Goal: Information Seeking & Learning: Learn about a topic

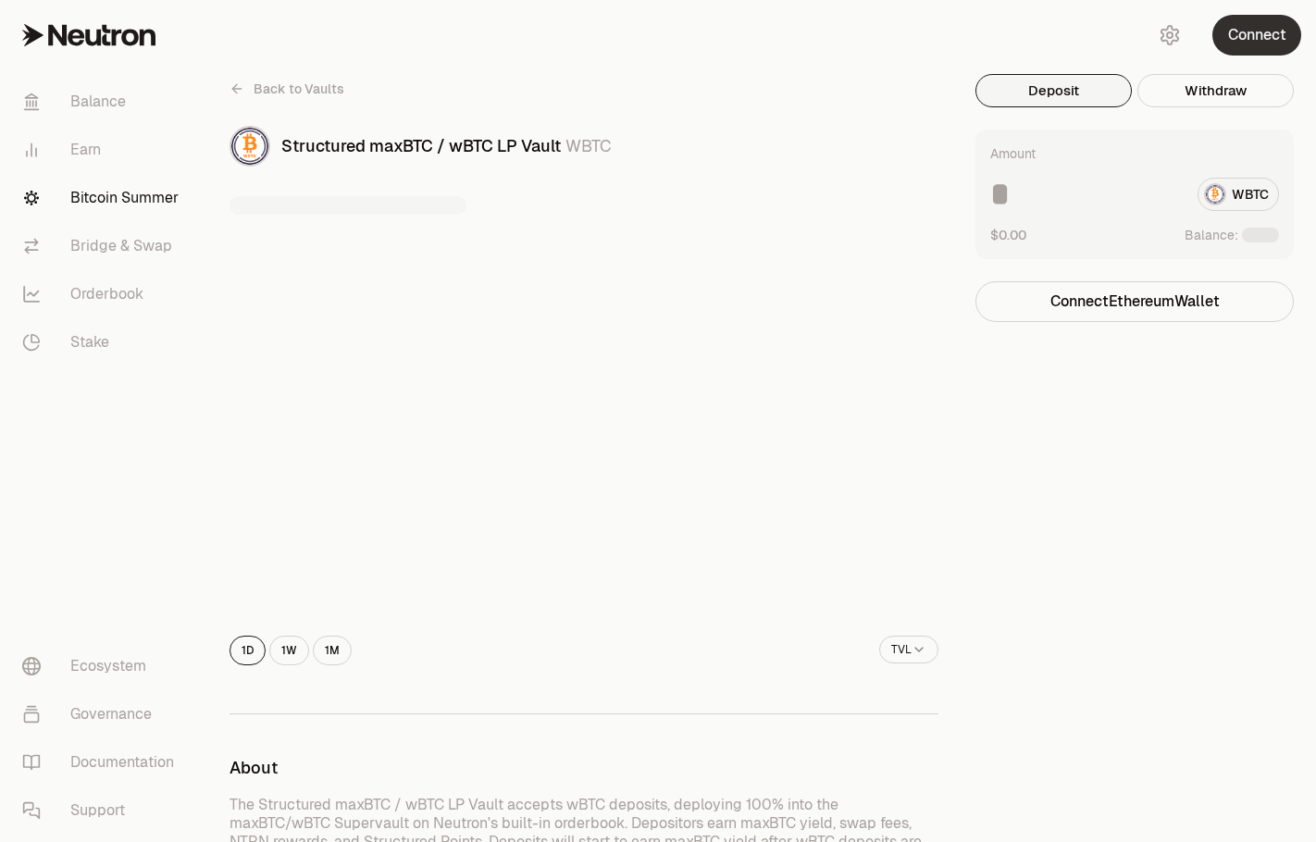
click at [1263, 28] on button "Connect" at bounding box center [1256, 35] width 89 height 41
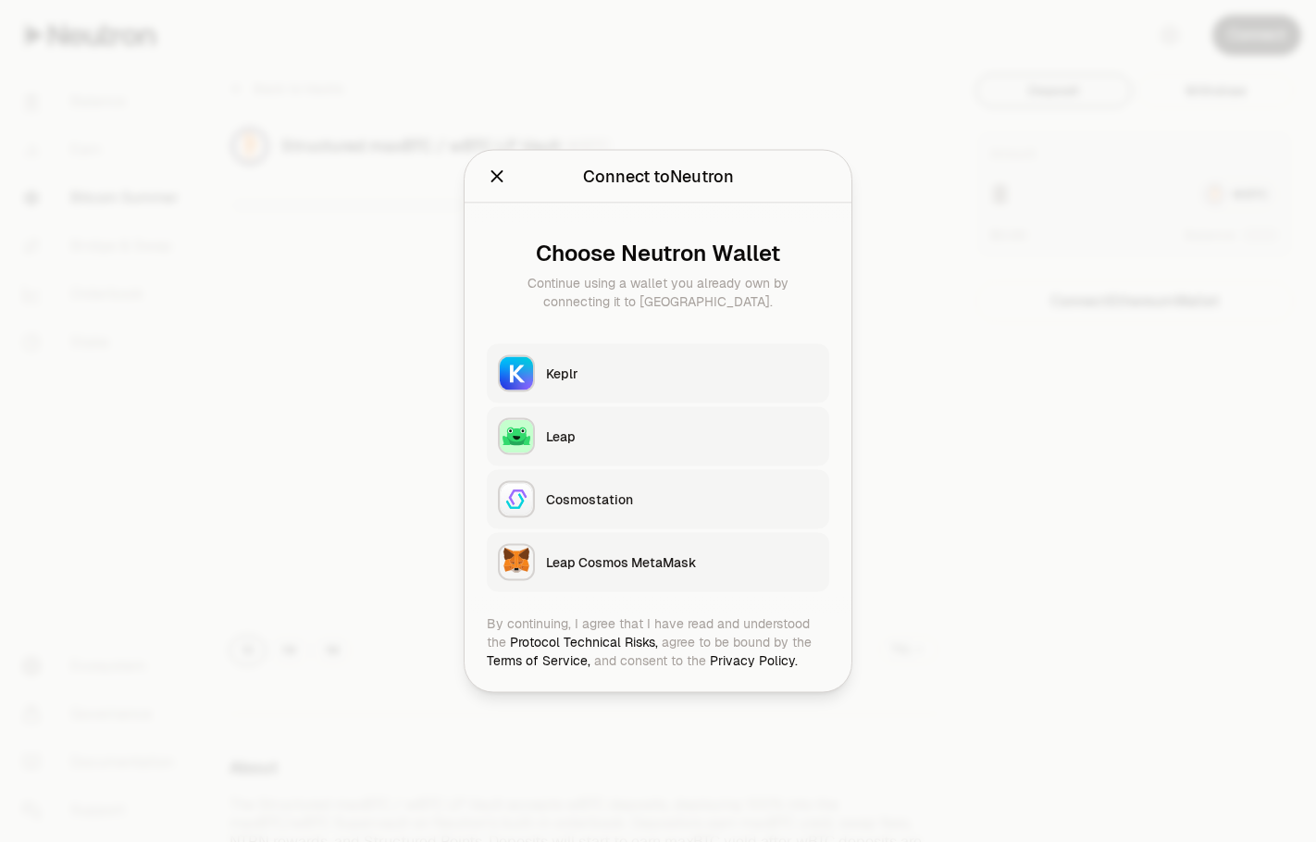
click at [503, 171] on icon "Close" at bounding box center [497, 177] width 20 height 20
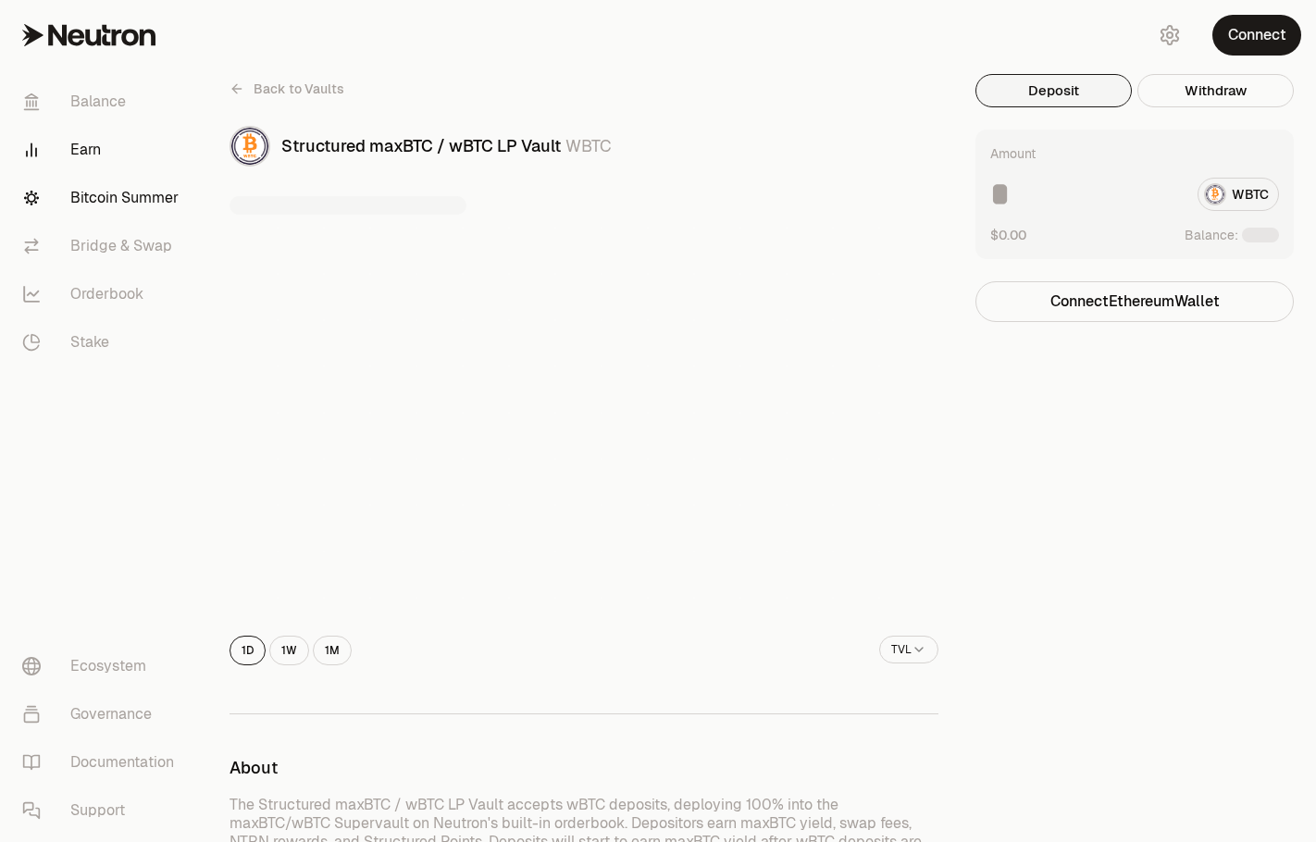
click at [106, 135] on link "Earn" at bounding box center [103, 150] width 192 height 48
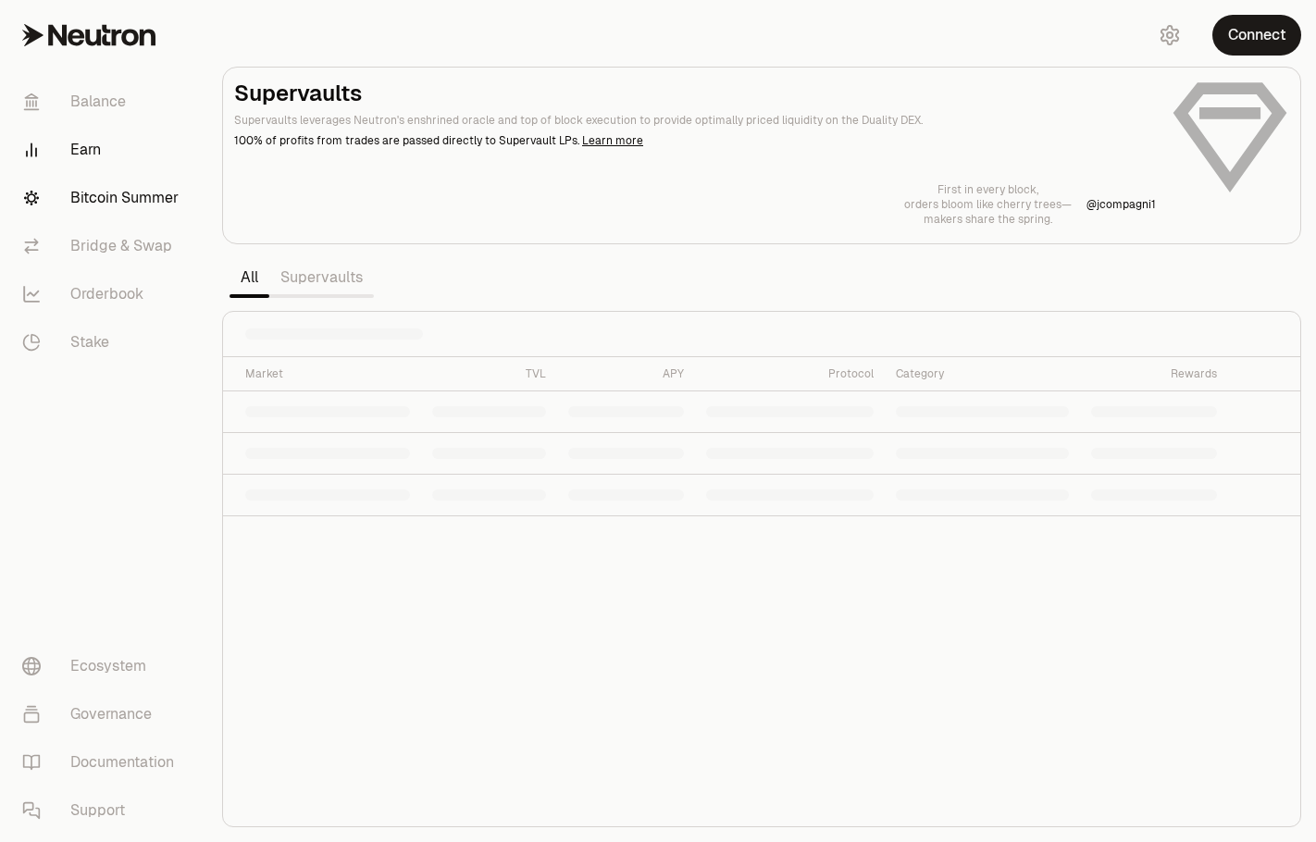
click at [93, 202] on link "Bitcoin Summer" at bounding box center [103, 198] width 192 height 48
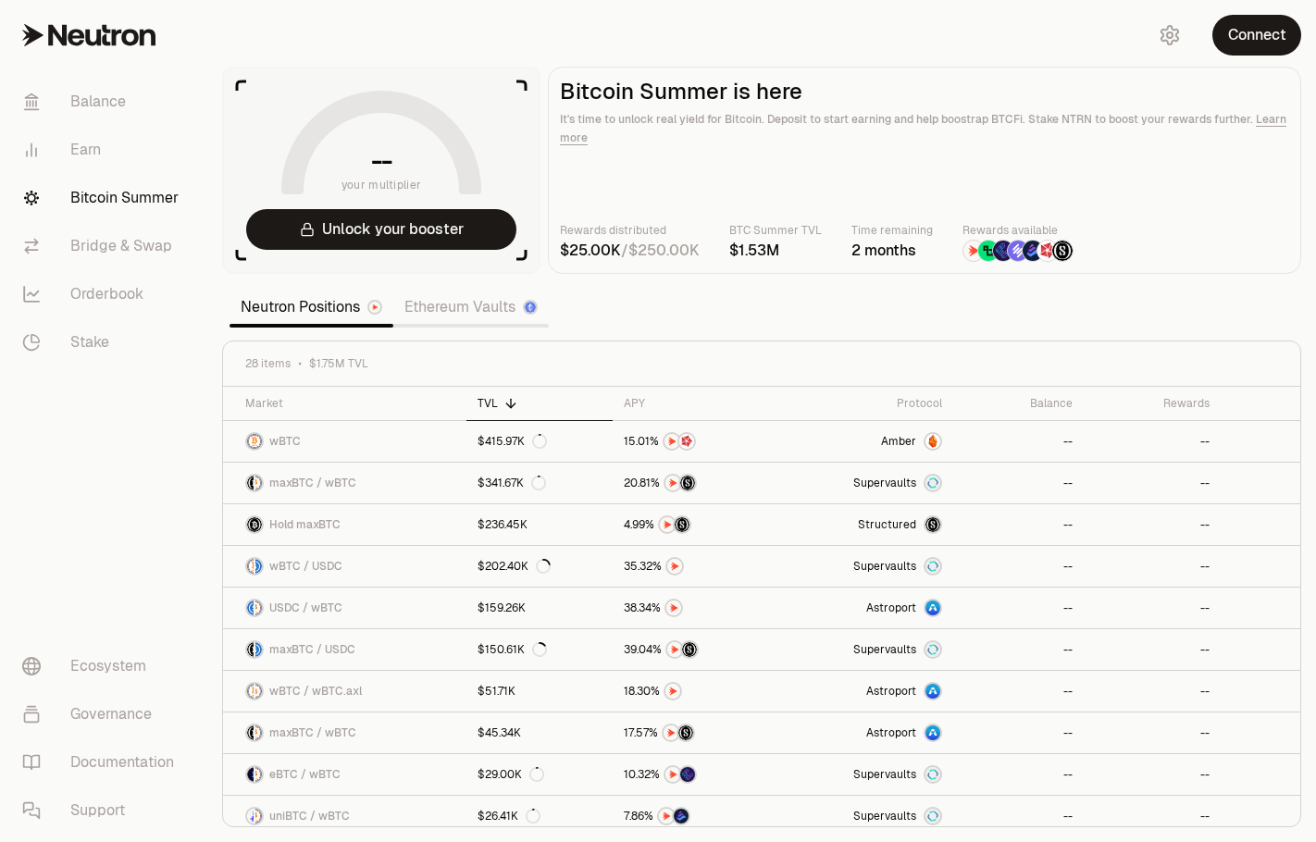
click at [462, 316] on link "Ethereum Vaults" at bounding box center [470, 307] width 155 height 37
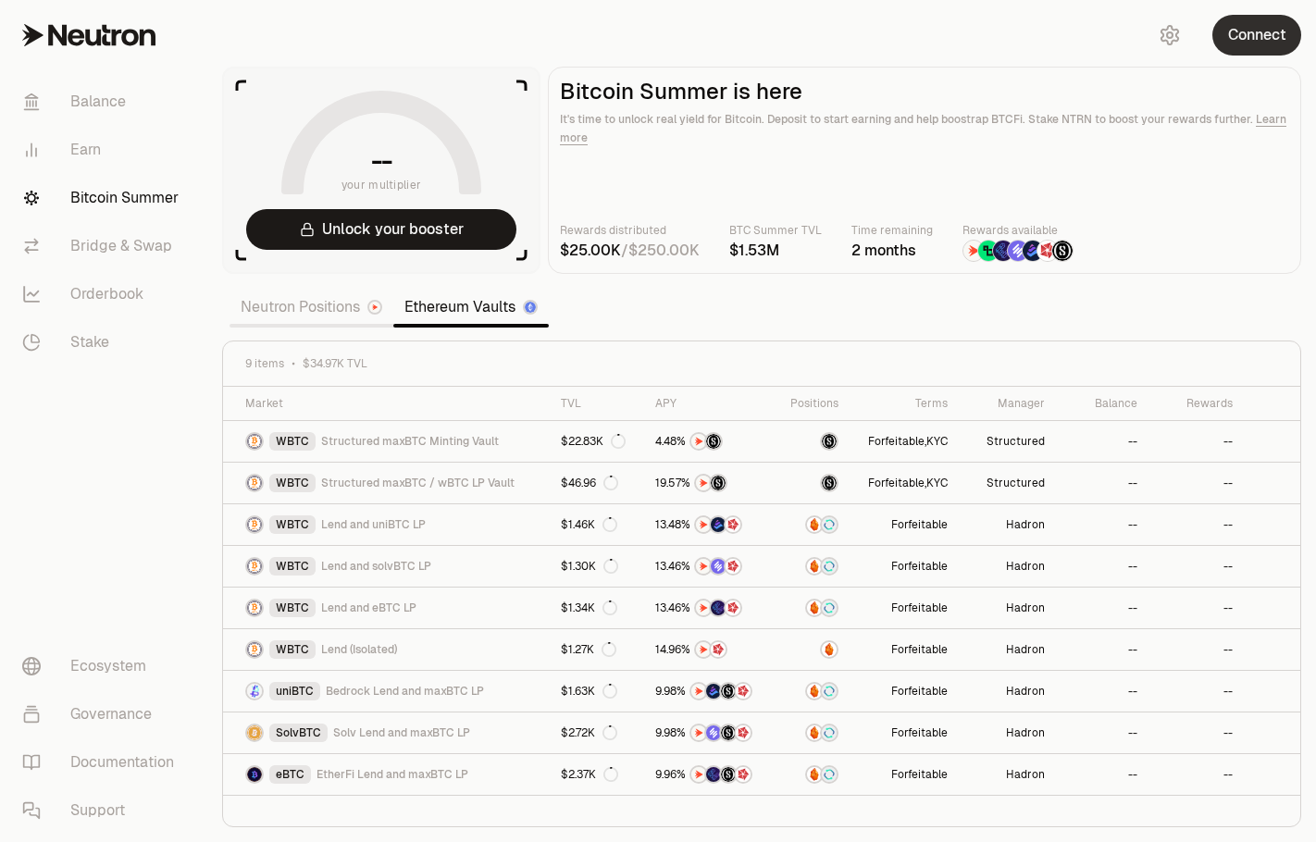
click at [1246, 33] on button "Connect" at bounding box center [1256, 35] width 89 height 41
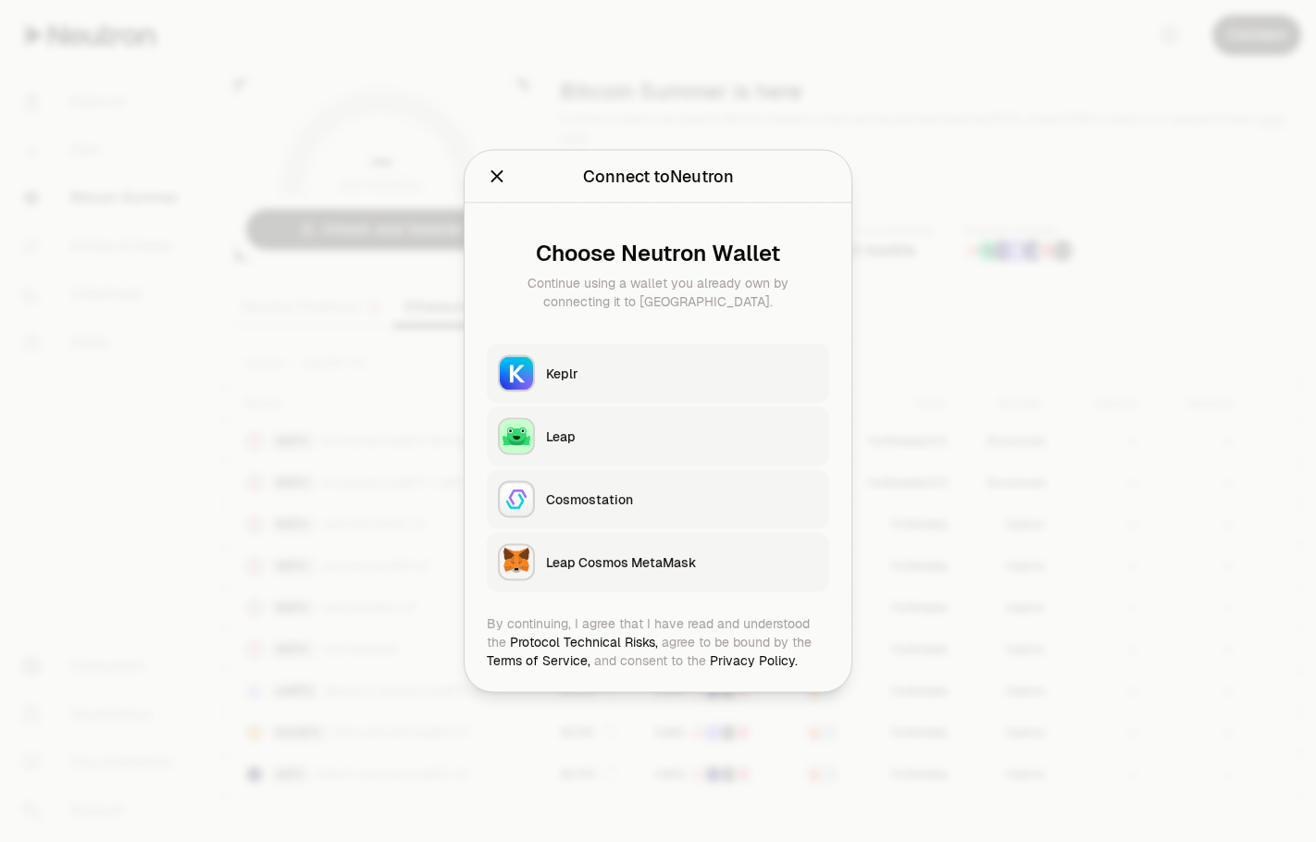
click at [661, 564] on div "Leap Cosmos MetaMask" at bounding box center [682, 562] width 272 height 19
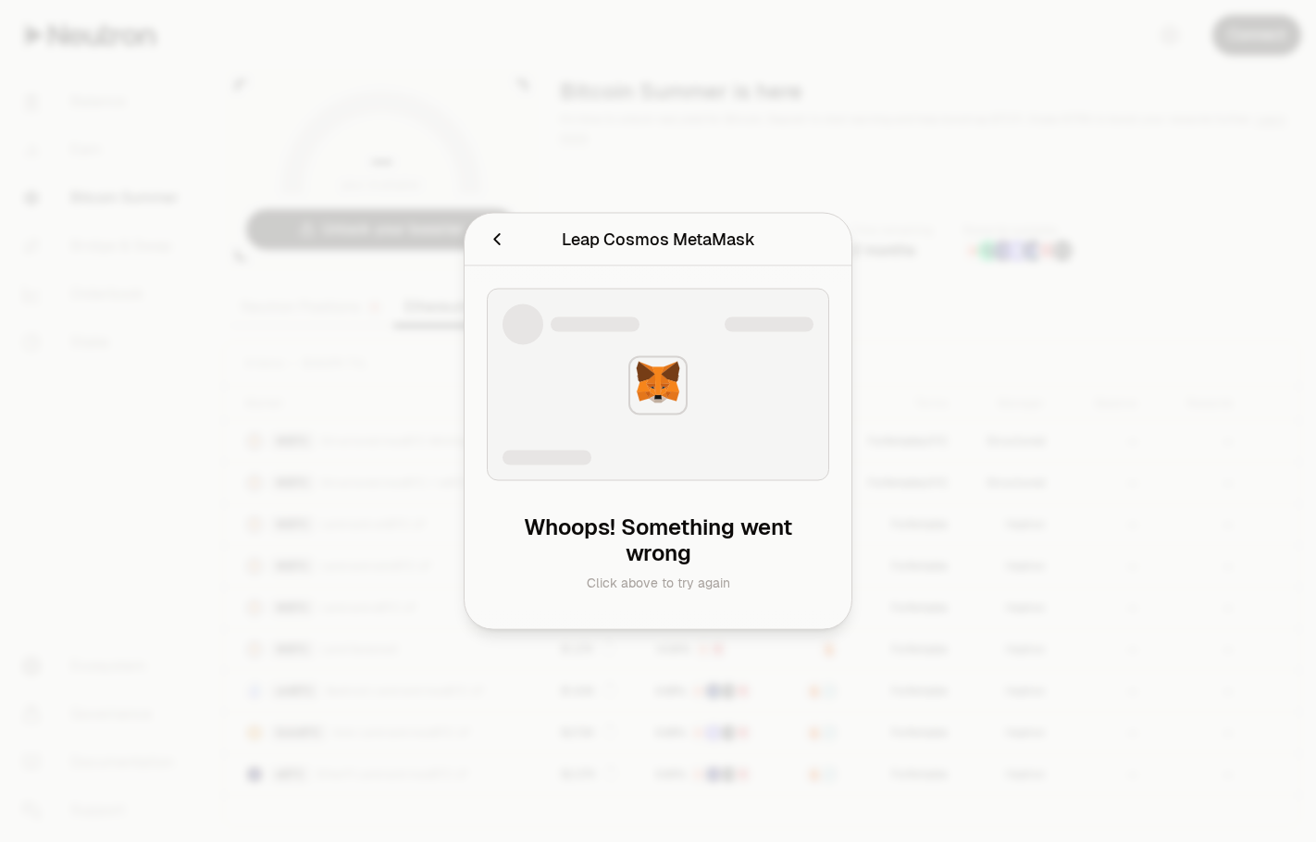
click at [422, 168] on div at bounding box center [658, 421] width 1316 height 842
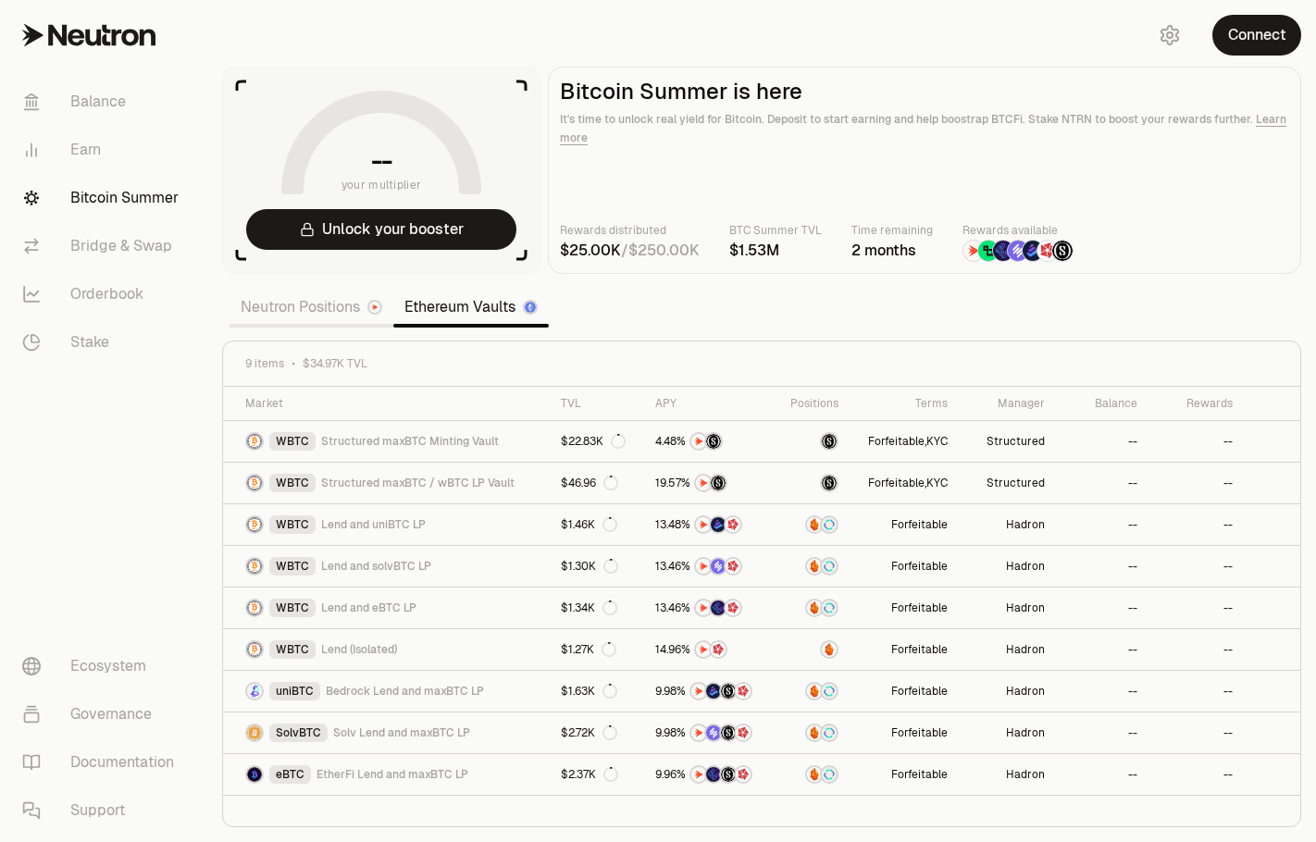
click at [1060, 252] on img at bounding box center [1062, 251] width 20 height 20
click at [1024, 252] on img at bounding box center [1032, 251] width 20 height 20
click at [999, 251] on img at bounding box center [1003, 251] width 20 height 20
click at [980, 251] on div at bounding box center [1017, 251] width 111 height 22
click at [980, 251] on img at bounding box center [988, 251] width 20 height 20
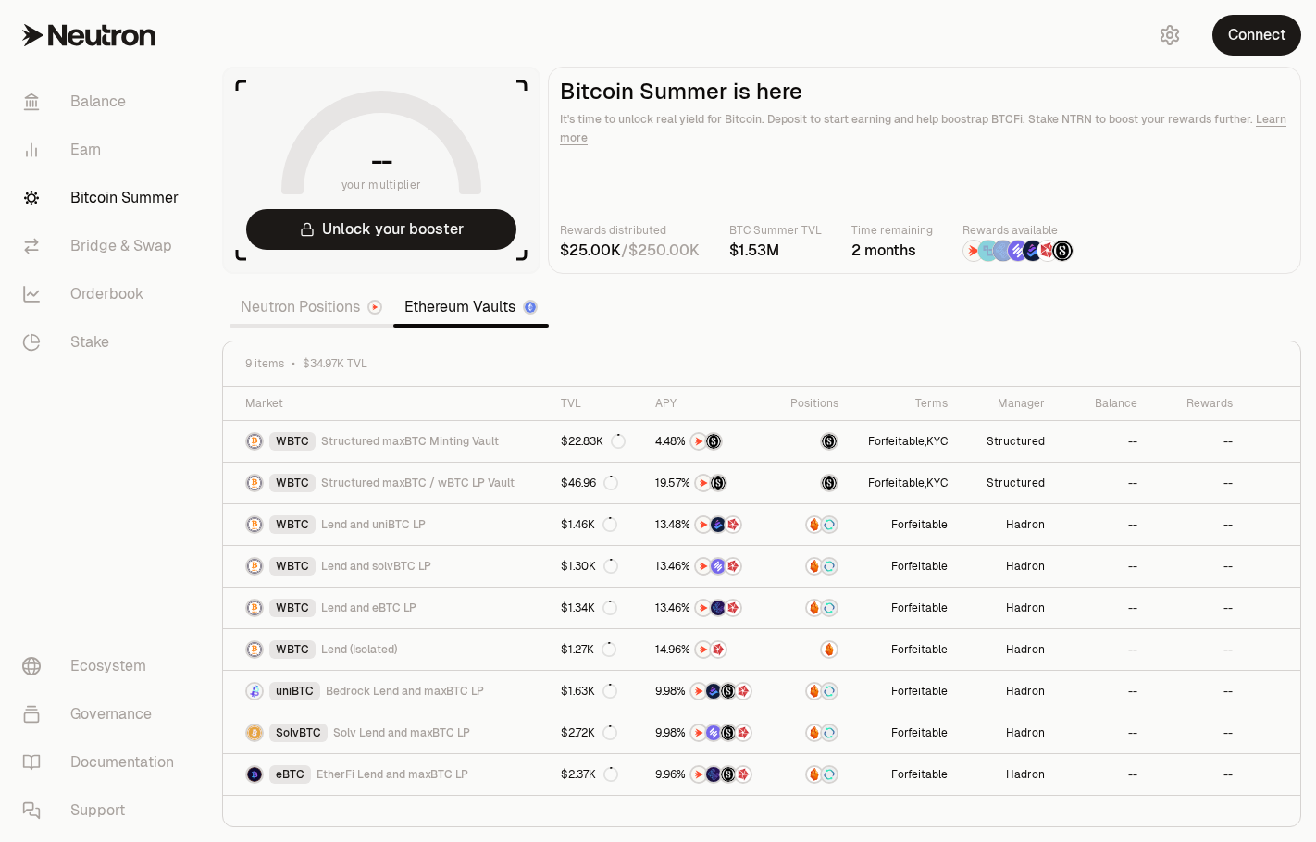
click at [1015, 254] on div at bounding box center [1017, 251] width 111 height 22
click at [1064, 253] on img at bounding box center [1062, 251] width 20 height 20
drag, startPoint x: 972, startPoint y: 255, endPoint x: 1019, endPoint y: 253, distance: 47.2
click at [985, 257] on div at bounding box center [1017, 251] width 111 height 22
drag, startPoint x: 1077, startPoint y: 251, endPoint x: 1094, endPoint y: 246, distance: 18.2
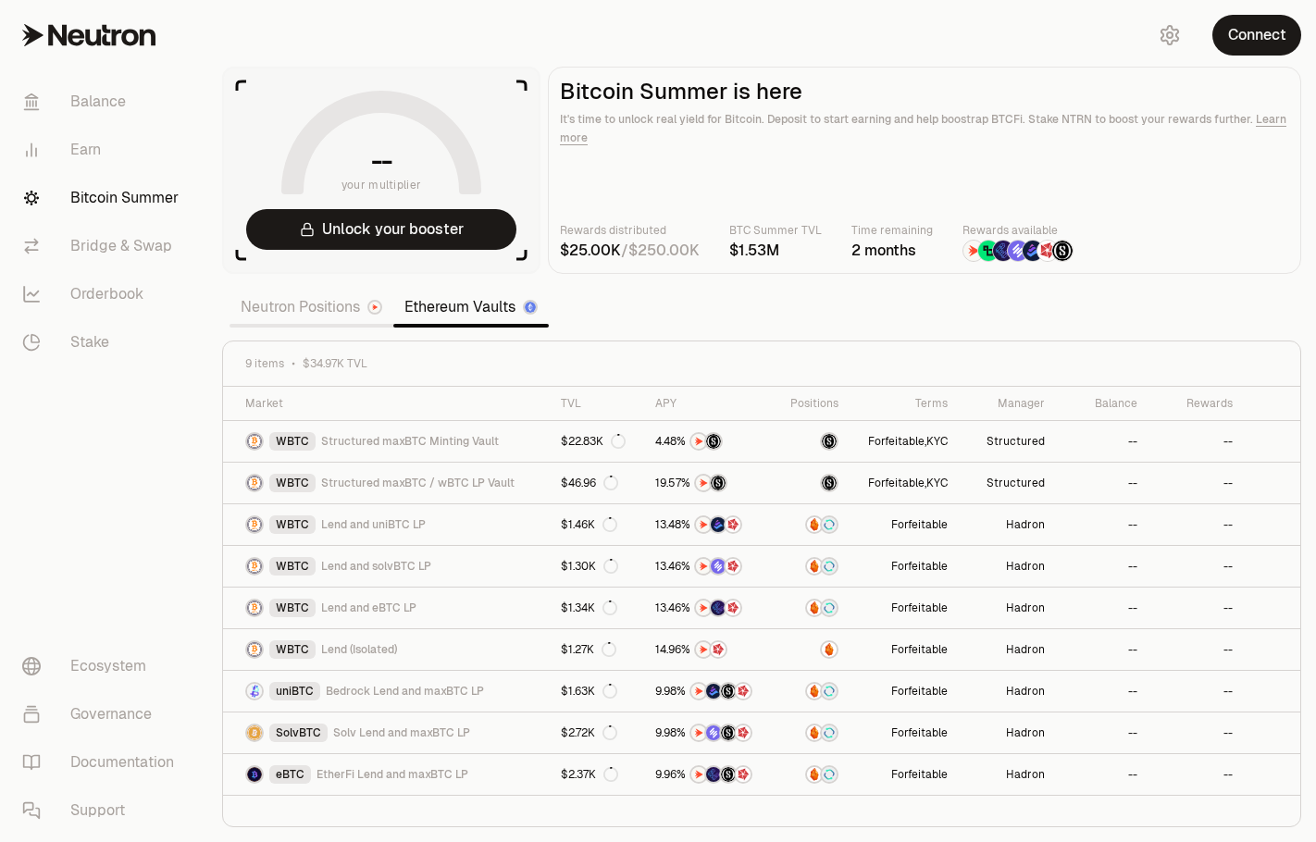
click at [1081, 248] on div "Rewards distributed / BTC Summer TVL Time remaining 2 months Rewards available" at bounding box center [924, 241] width 729 height 41
drag, startPoint x: 719, startPoint y: 223, endPoint x: 930, endPoint y: 264, distance: 214.8
click at [940, 268] on main "Bitcoin Summer is here It's time to unlock real yield for Bitcoin. Deposit to s…" at bounding box center [924, 170] width 753 height 207
click at [795, 266] on main "Bitcoin Summer is here It's time to unlock real yield for Bitcoin. Deposit to s…" at bounding box center [924, 170] width 753 height 207
click at [593, 224] on p "Rewards distributed" at bounding box center [630, 230] width 140 height 19
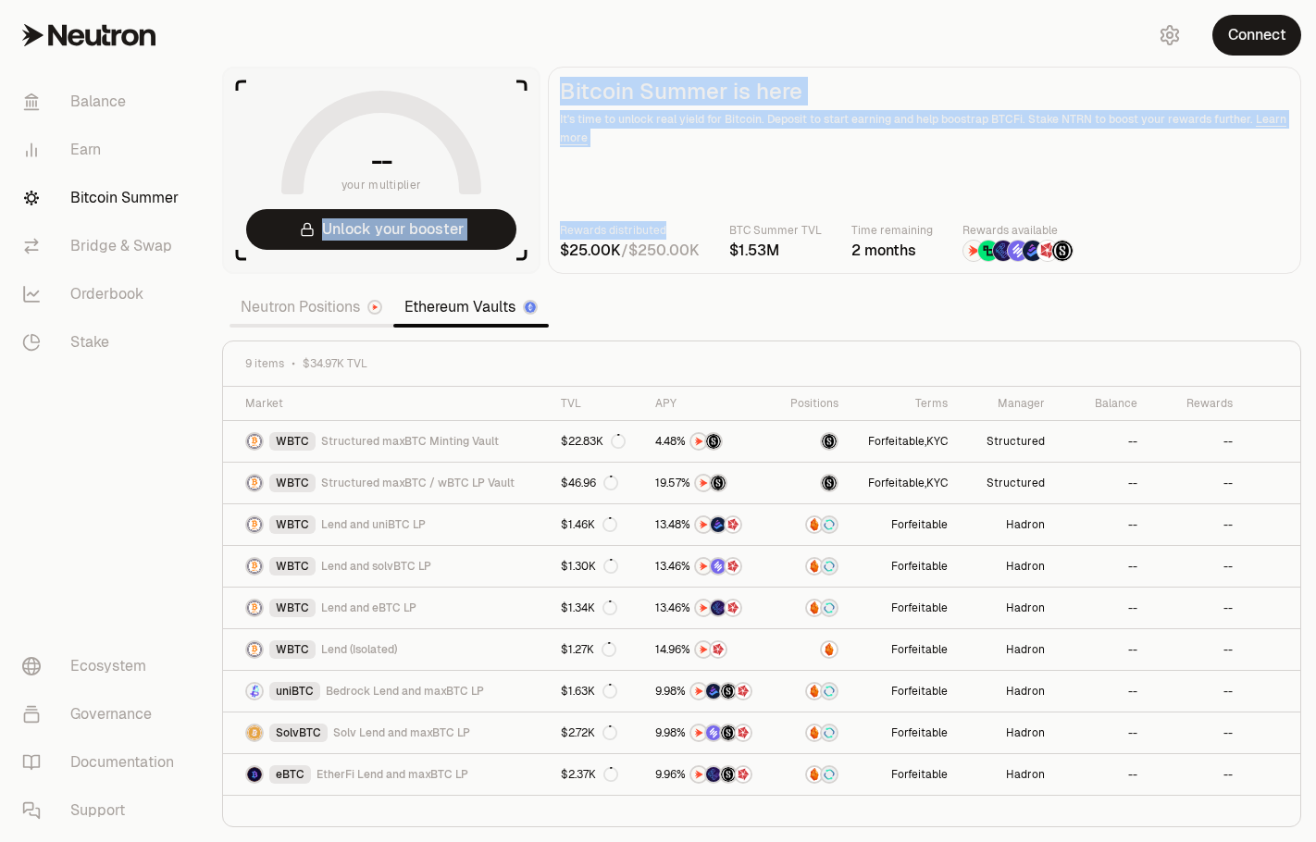
drag, startPoint x: 672, startPoint y: 229, endPoint x: 516, endPoint y: 215, distance: 156.0
click at [516, 215] on section "-- your multiplier Unlock your booster Bitcoin Summer is here It's time to unlo…" at bounding box center [761, 170] width 1079 height 207
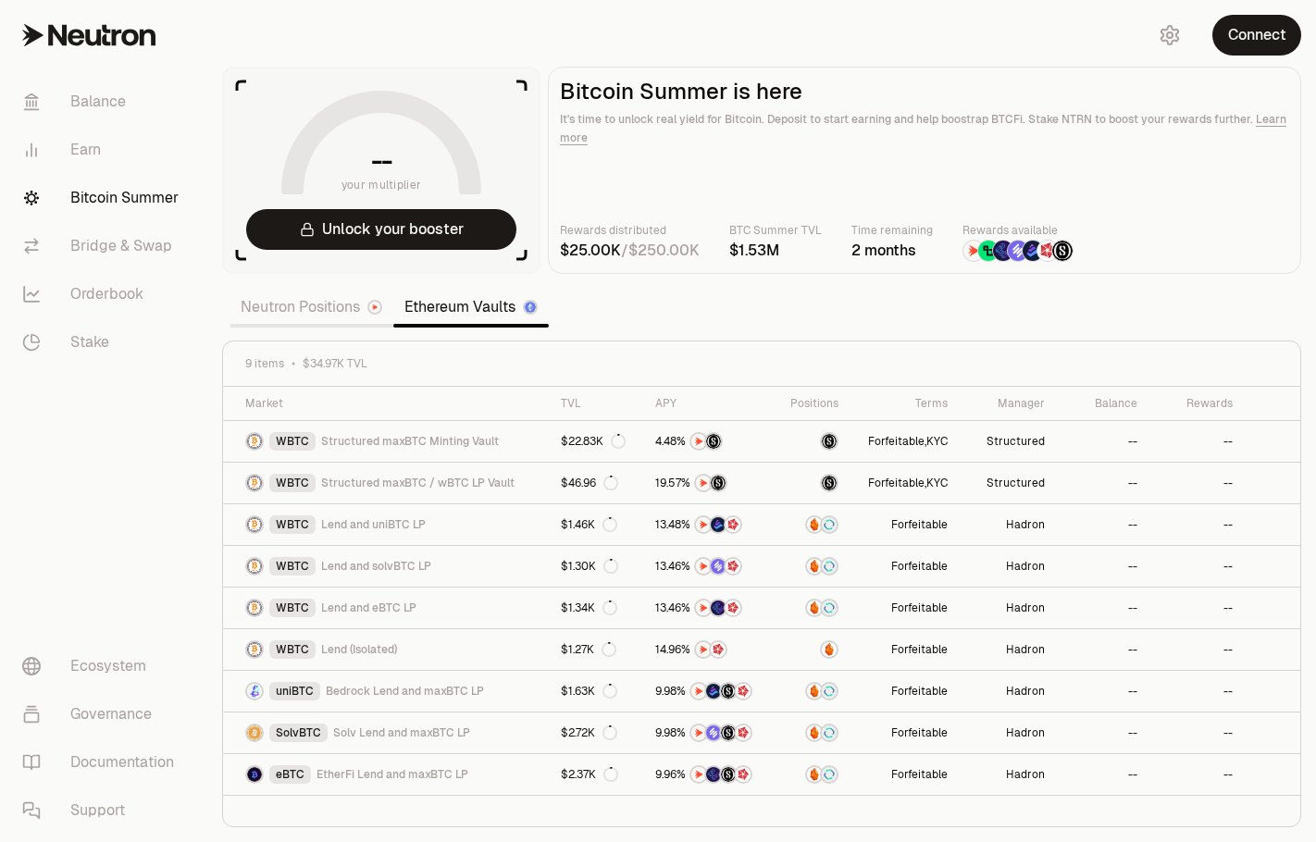
click at [671, 267] on main "Bitcoin Summer is here It's time to unlock real yield for Bitcoin. Deposit to s…" at bounding box center [924, 170] width 753 height 207
